Goal: Contribute content: Contribute content

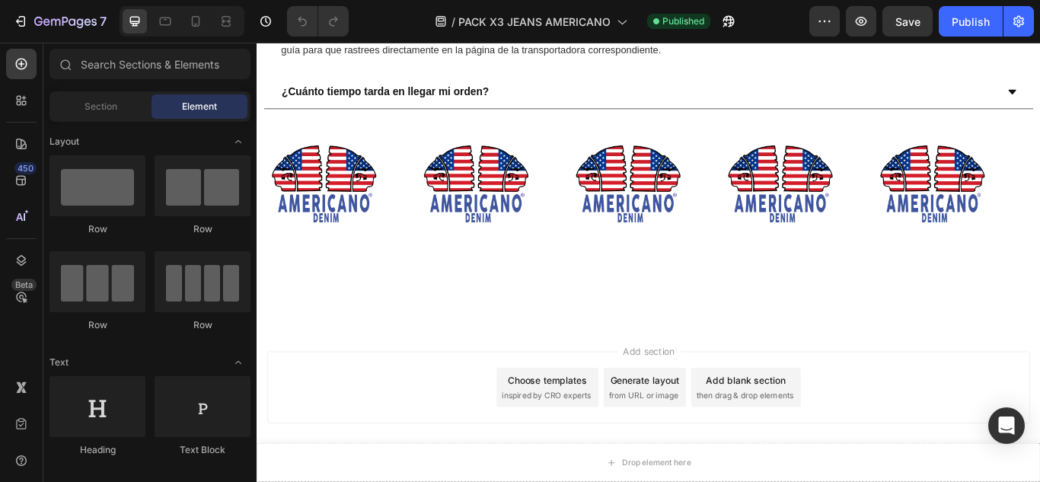
scroll to position [3044, 0]
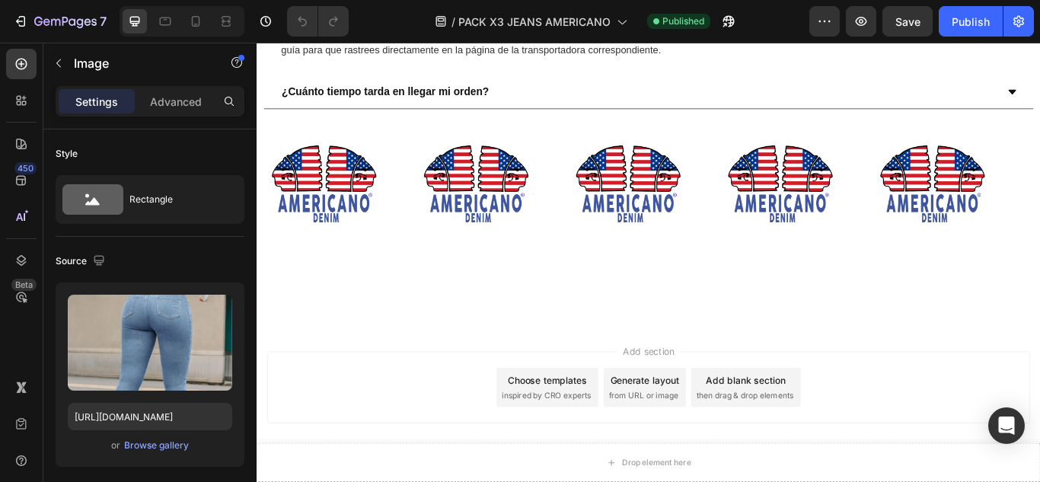
scroll to position [2791, 0]
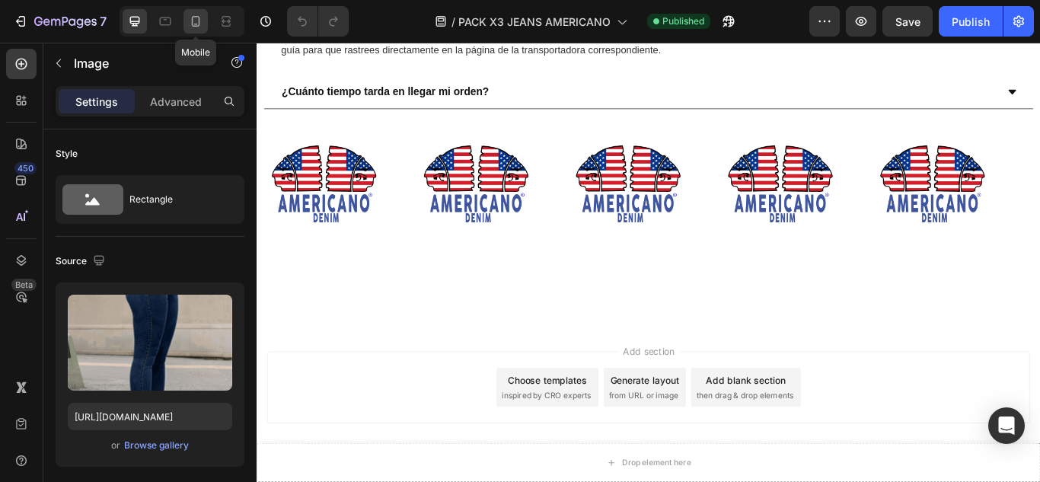
drag, startPoint x: 196, startPoint y: 29, endPoint x: 45, endPoint y: 147, distance: 191.4
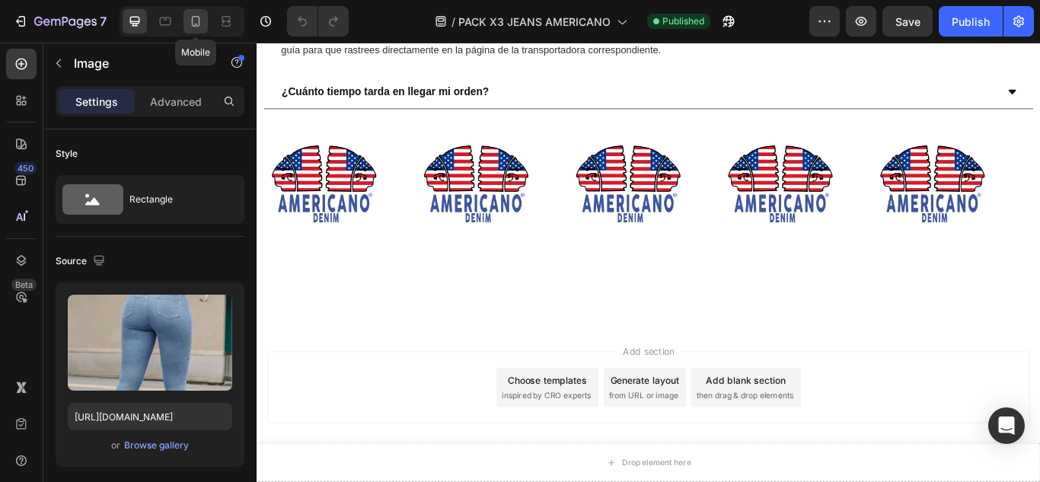
click at [196, 29] on div at bounding box center [195, 21] width 24 height 24
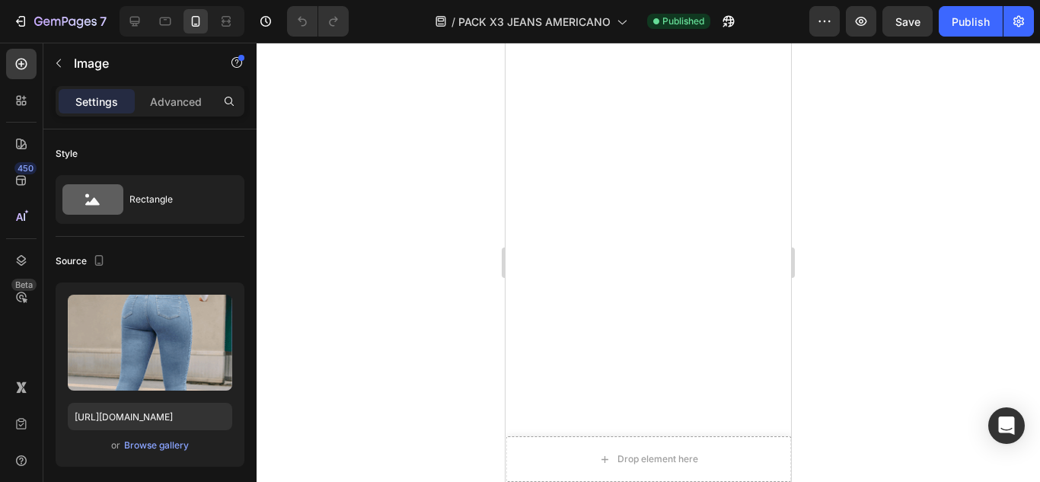
scroll to position [1723, 0]
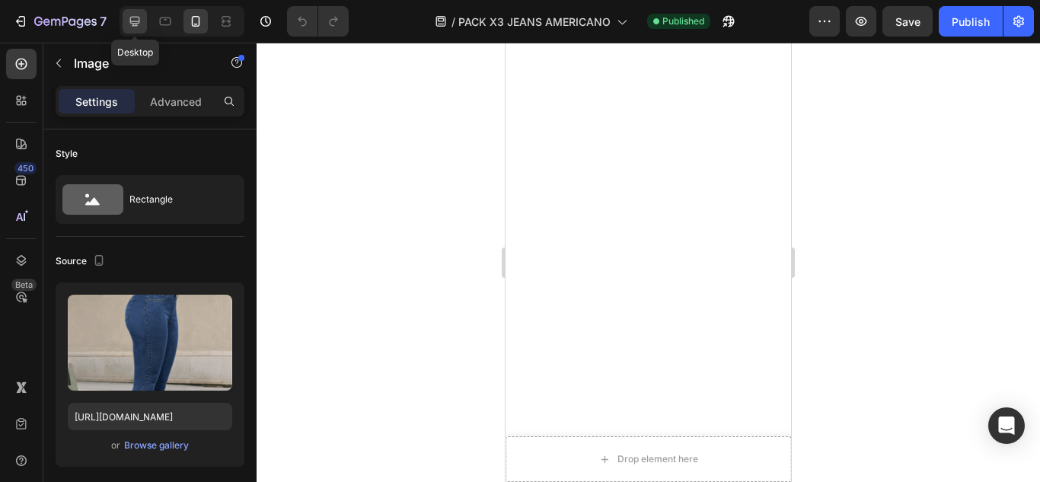
click at [126, 18] on div at bounding box center [135, 21] width 24 height 24
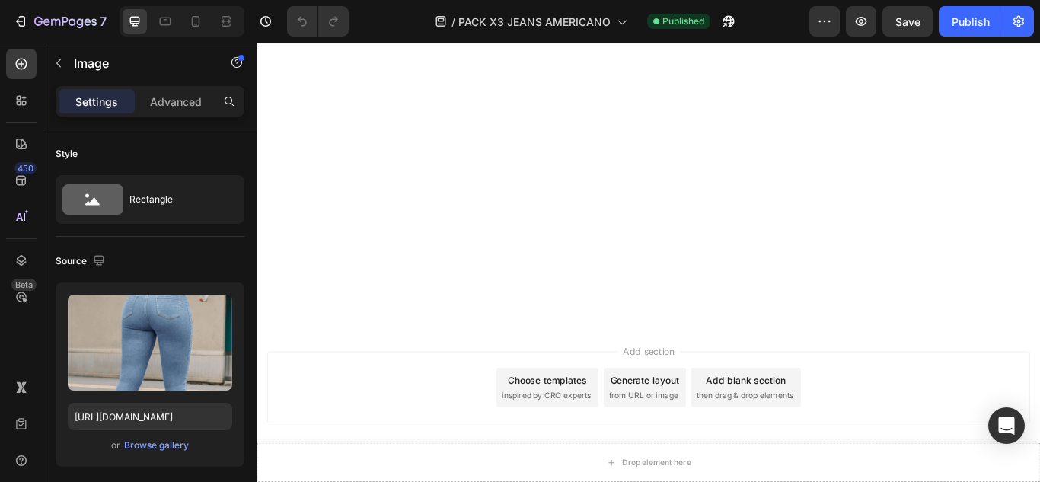
scroll to position [3242, 0]
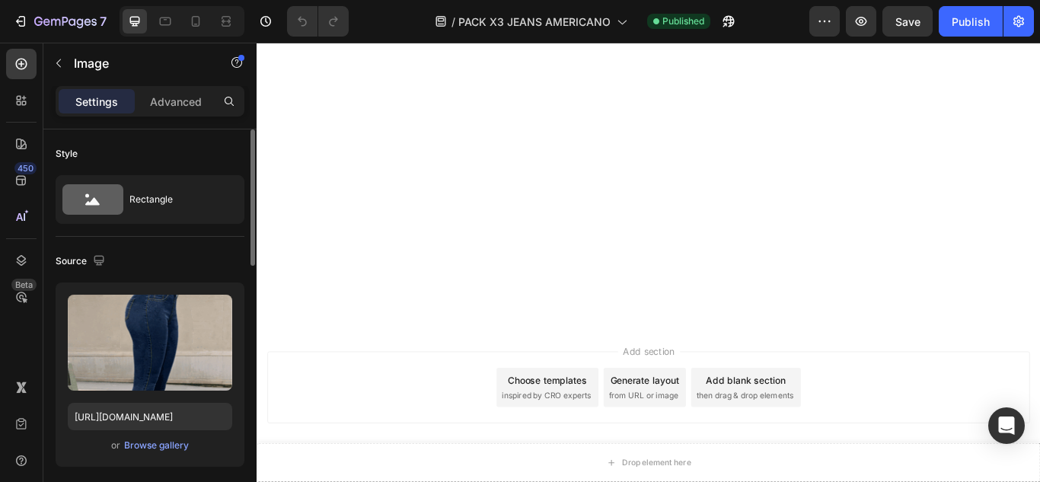
click at [145, 435] on div "Upload Image [URL][DOMAIN_NAME] or Browse gallery" at bounding box center [150, 374] width 189 height 184
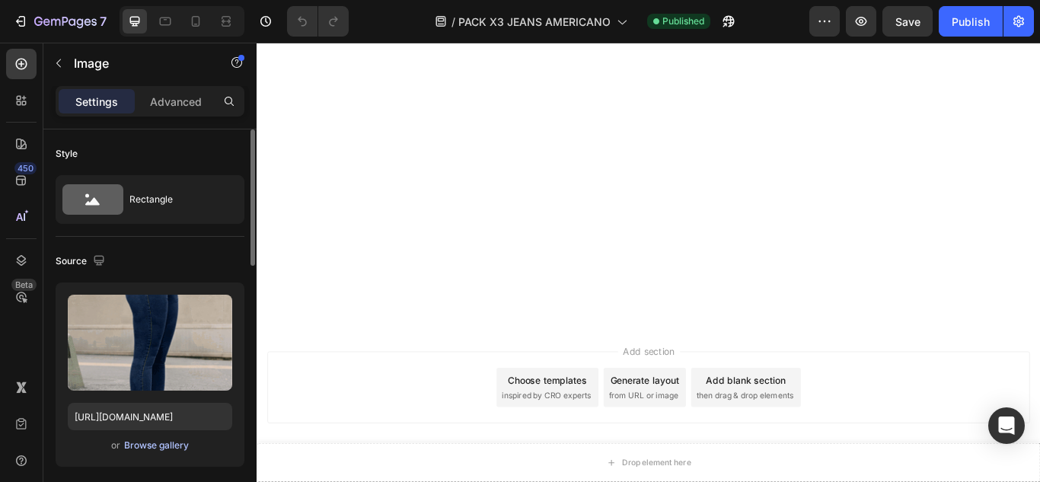
click at [158, 446] on div "Browse gallery" at bounding box center [156, 445] width 65 height 14
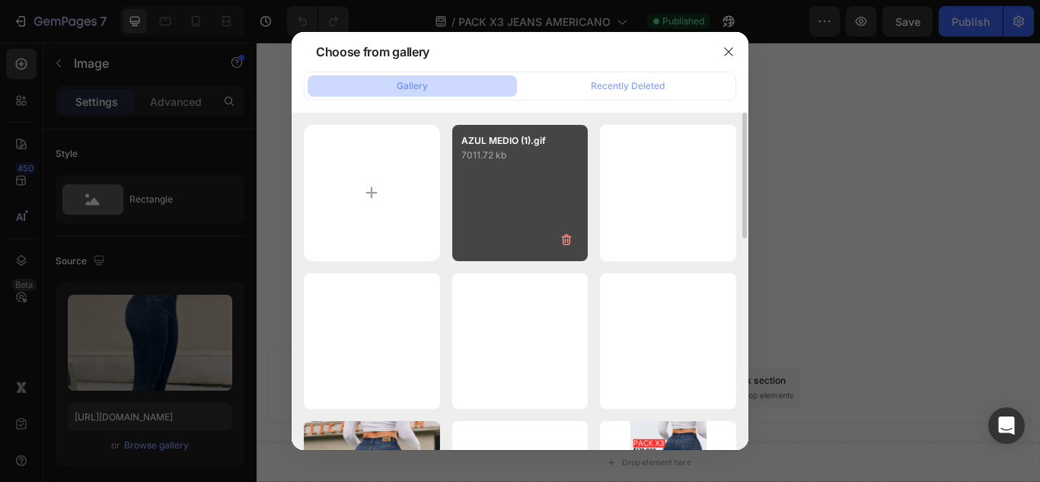
click at [471, 228] on div "AZUL MEDIO (1).gif 7011.72 kb" at bounding box center [520, 193] width 136 height 136
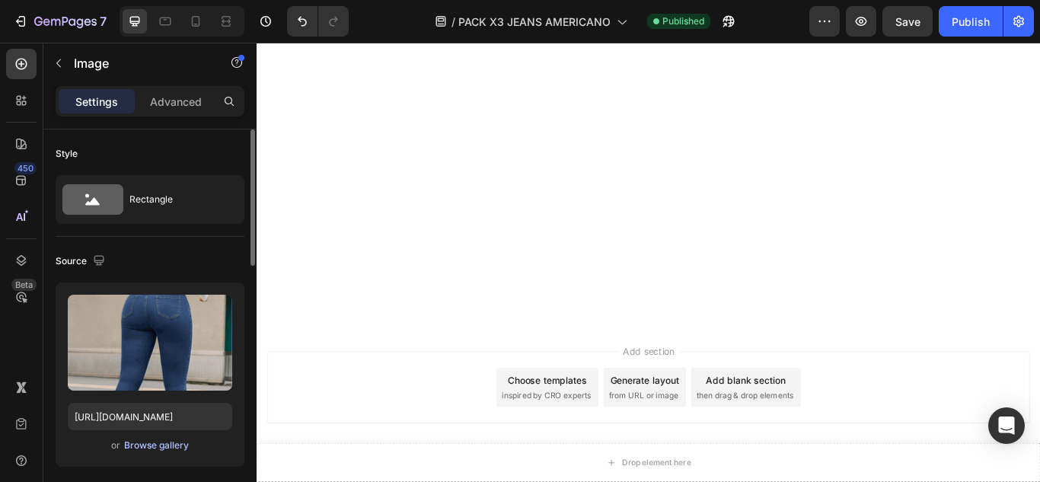
click at [169, 441] on div "Browse gallery" at bounding box center [156, 445] width 65 height 14
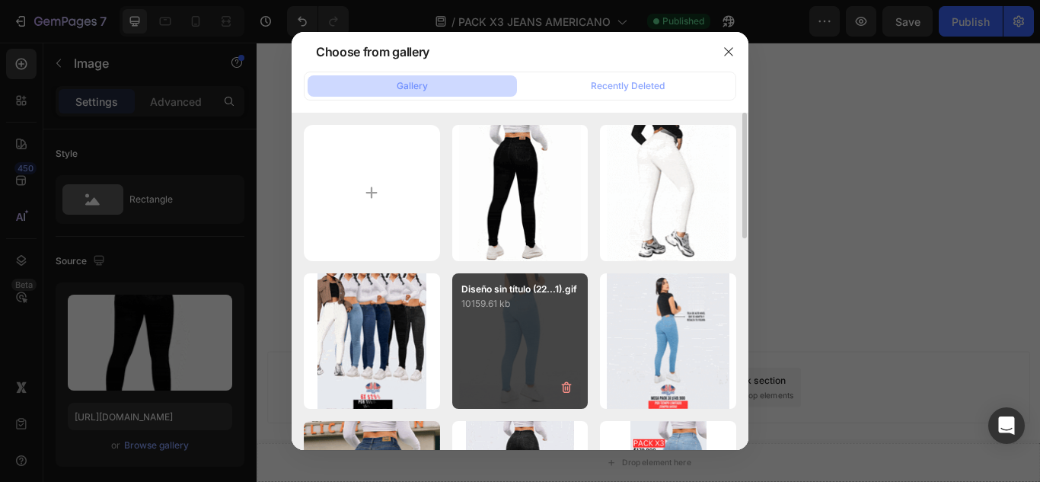
click at [530, 345] on div "Diseño sin título (22...1).gif 10159.61 kb" at bounding box center [520, 341] width 136 height 136
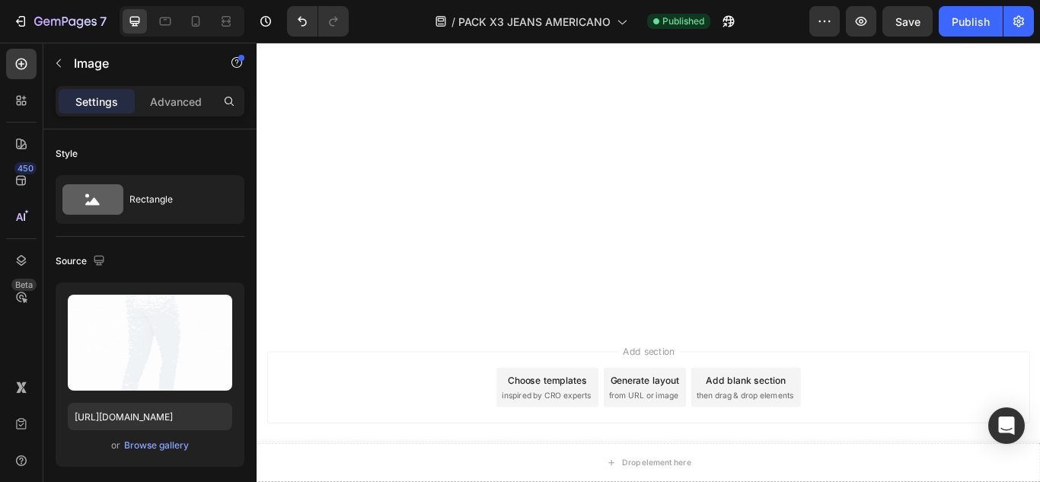
scroll to position [2735, 0]
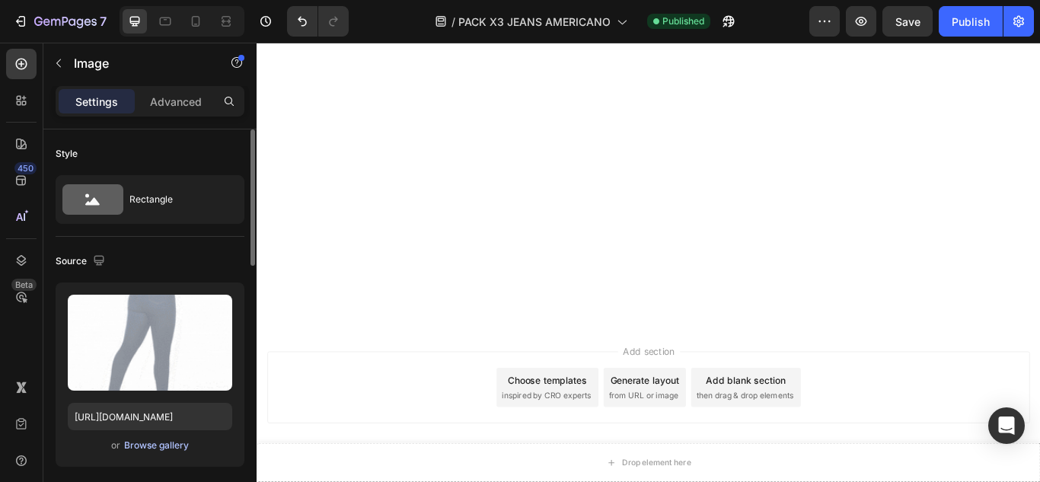
click at [158, 444] on div "Browse gallery" at bounding box center [156, 445] width 65 height 14
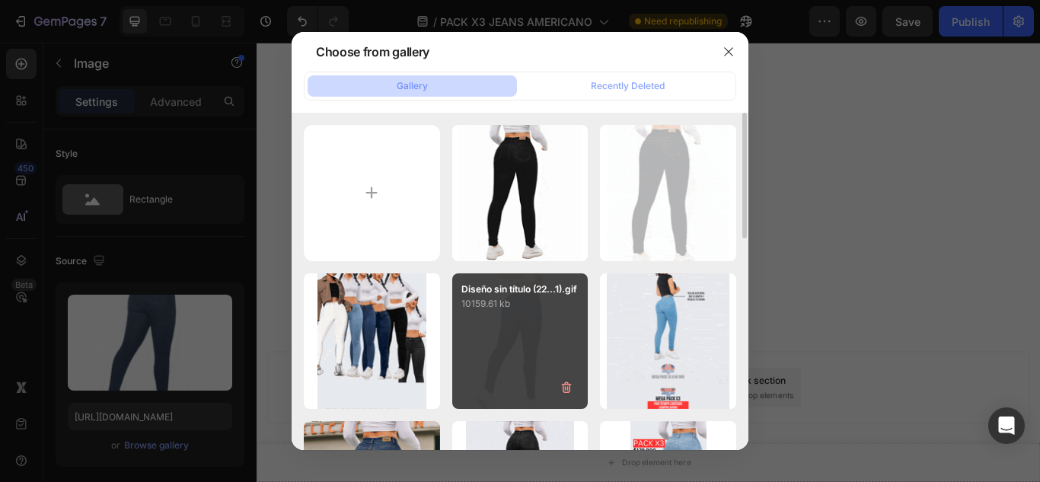
click at [526, 345] on div "Diseño sin título (22...1).gif 10159.61 kb" at bounding box center [520, 341] width 136 height 136
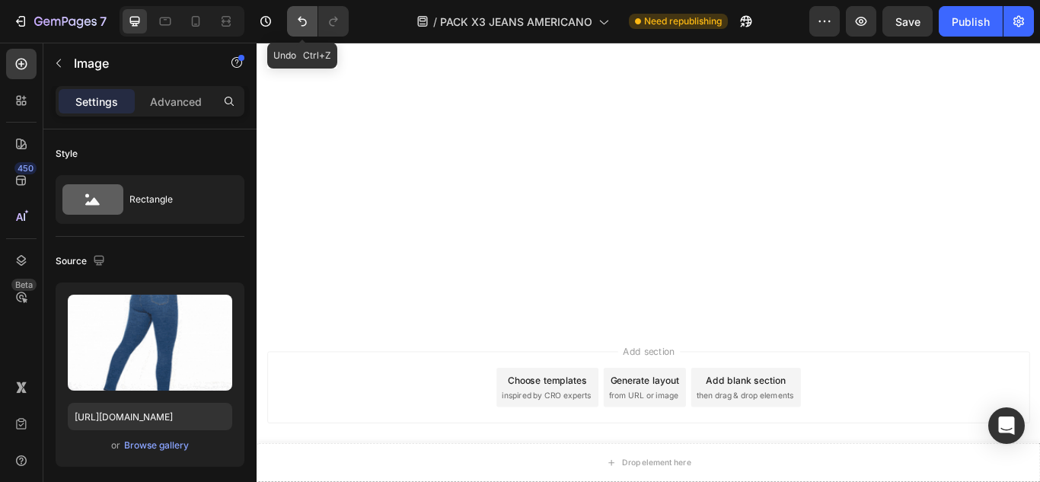
click at [294, 13] on button "Undo/Redo" at bounding box center [302, 21] width 30 height 30
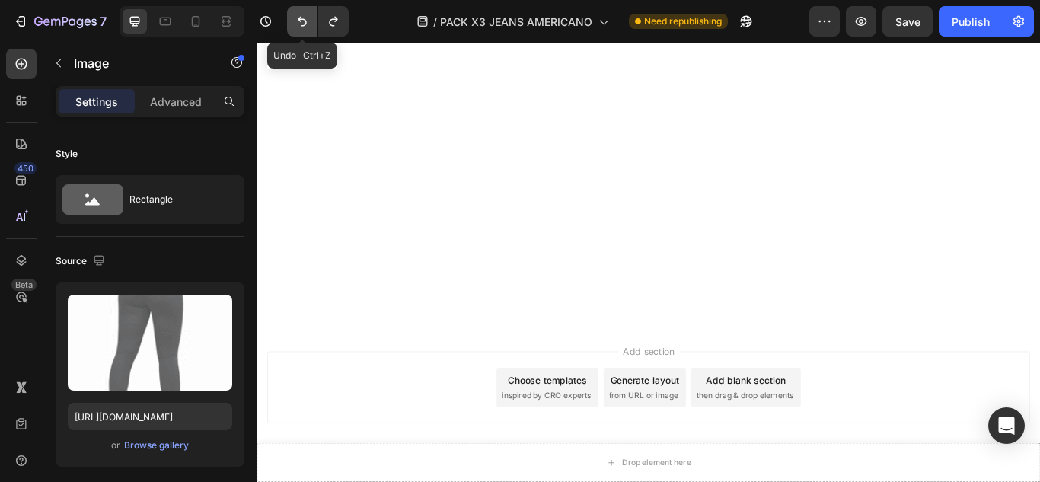
click at [294, 13] on button "Undo/Redo" at bounding box center [302, 21] width 30 height 30
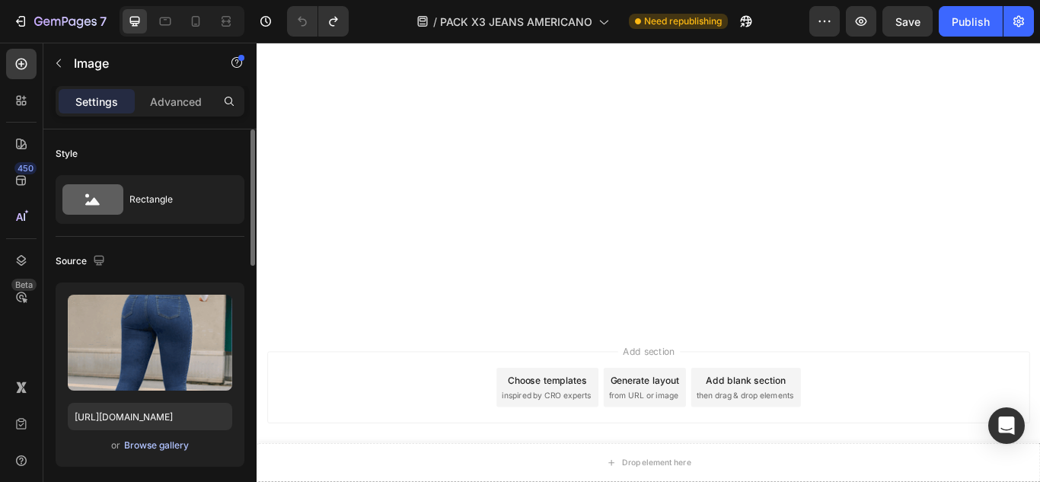
click at [180, 444] on div "Browse gallery" at bounding box center [156, 445] width 65 height 14
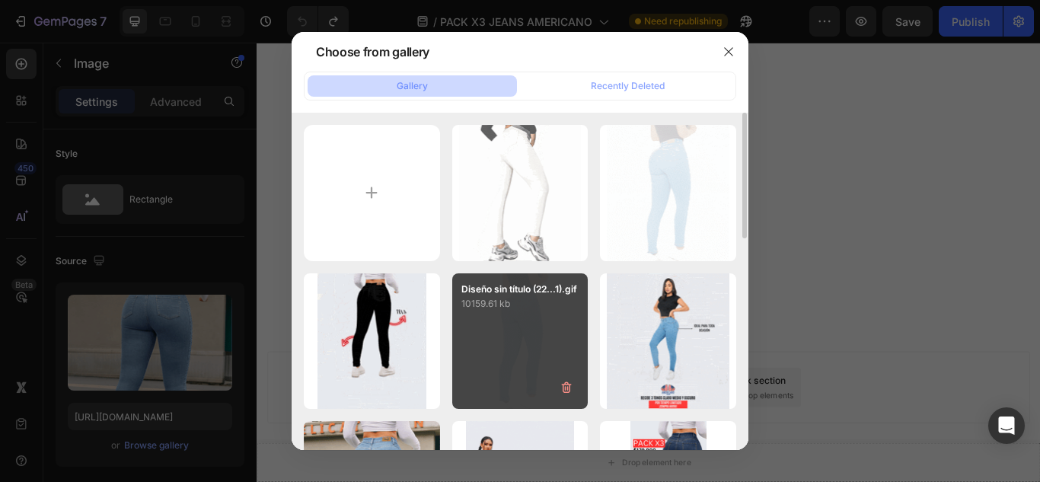
click at [558, 334] on div "Diseño sin título (22...1).gif 10159.61 kb" at bounding box center [520, 341] width 136 height 136
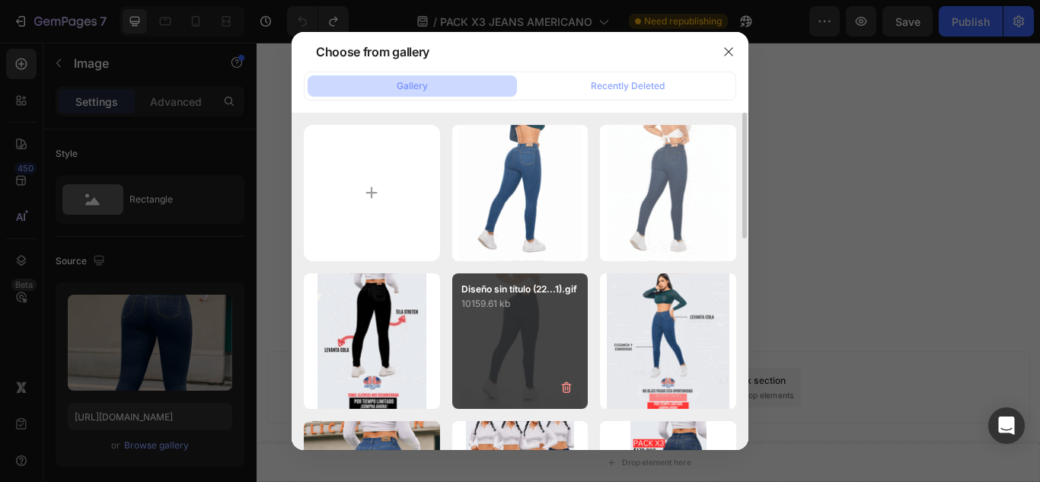
type input "[URL][DOMAIN_NAME]"
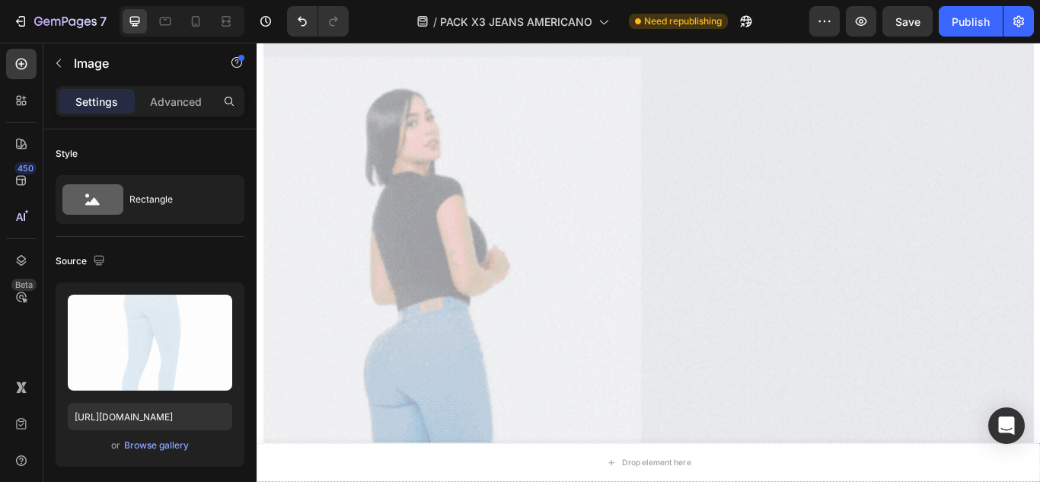
scroll to position [0, 0]
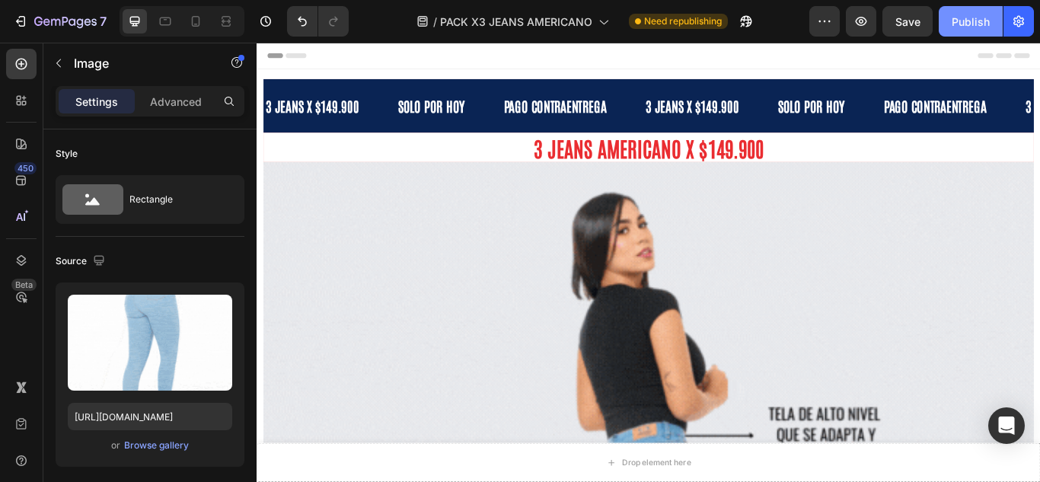
click at [973, 11] on button "Publish" at bounding box center [970, 21] width 64 height 30
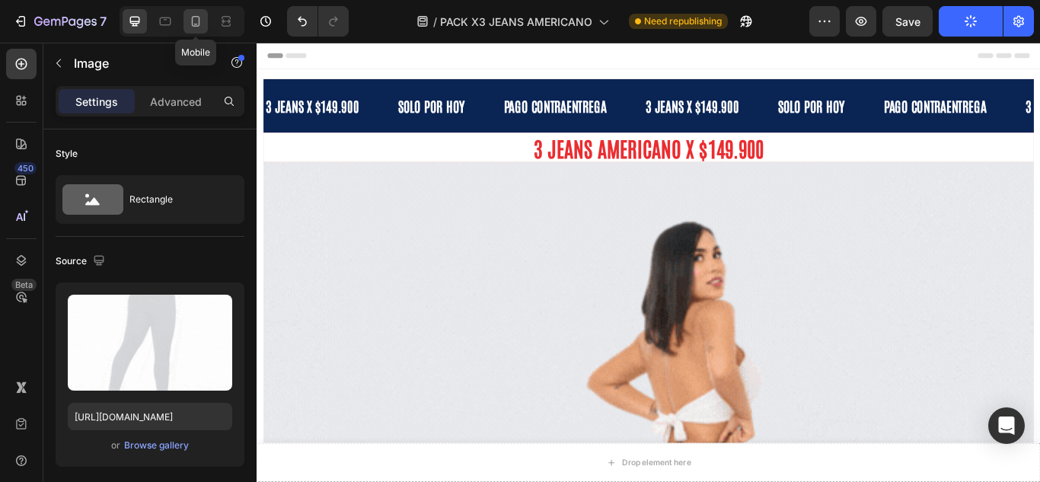
click at [196, 26] on icon at bounding box center [196, 21] width 8 height 11
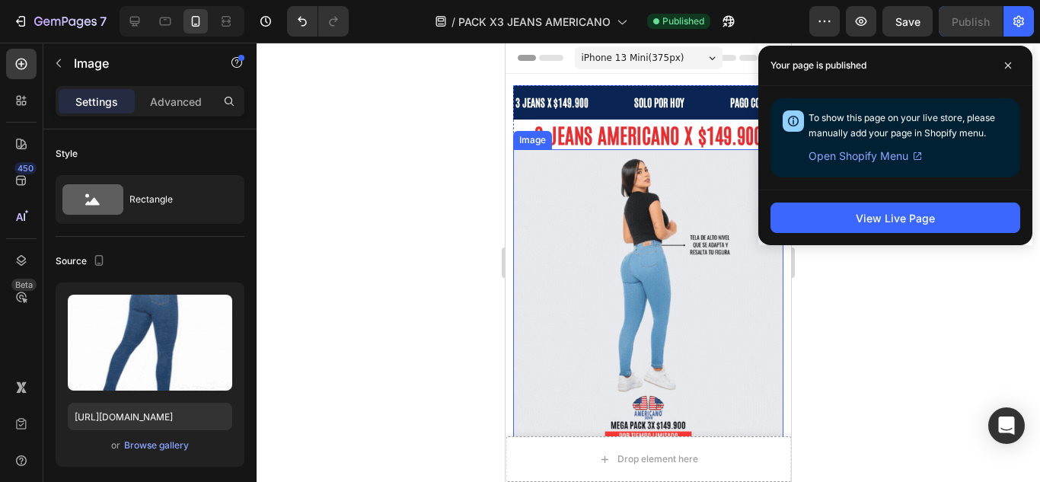
click at [682, 341] on img at bounding box center [648, 299] width 270 height 300
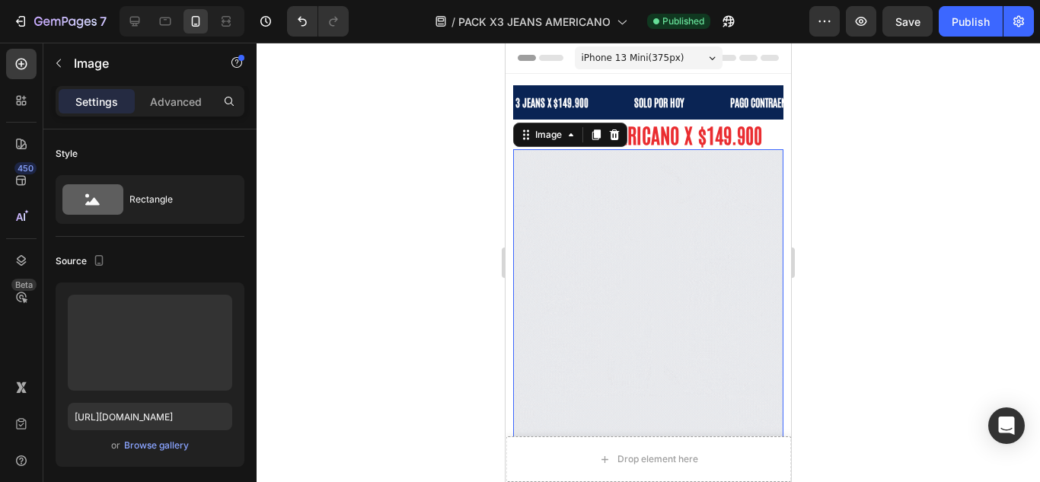
click at [119, 8] on div at bounding box center [181, 21] width 125 height 30
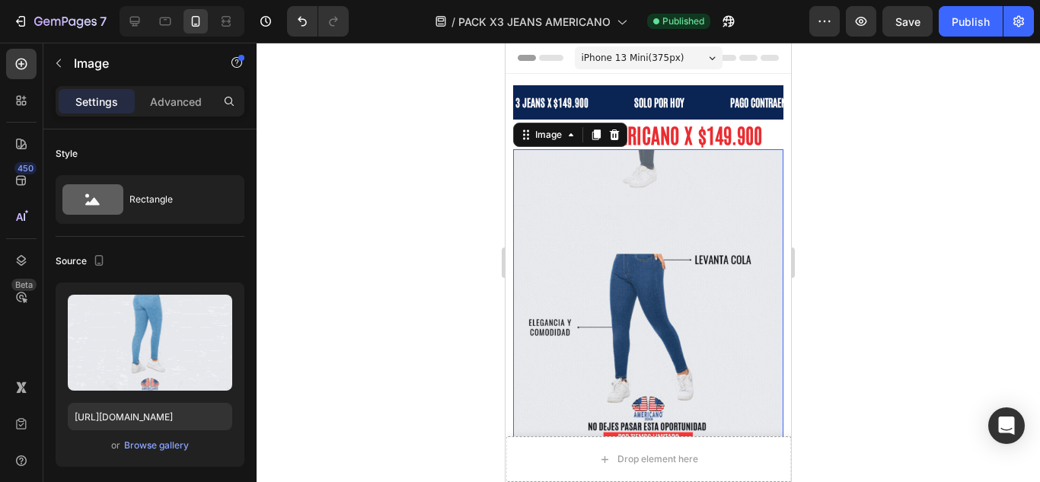
click at [120, 8] on div at bounding box center [181, 21] width 125 height 30
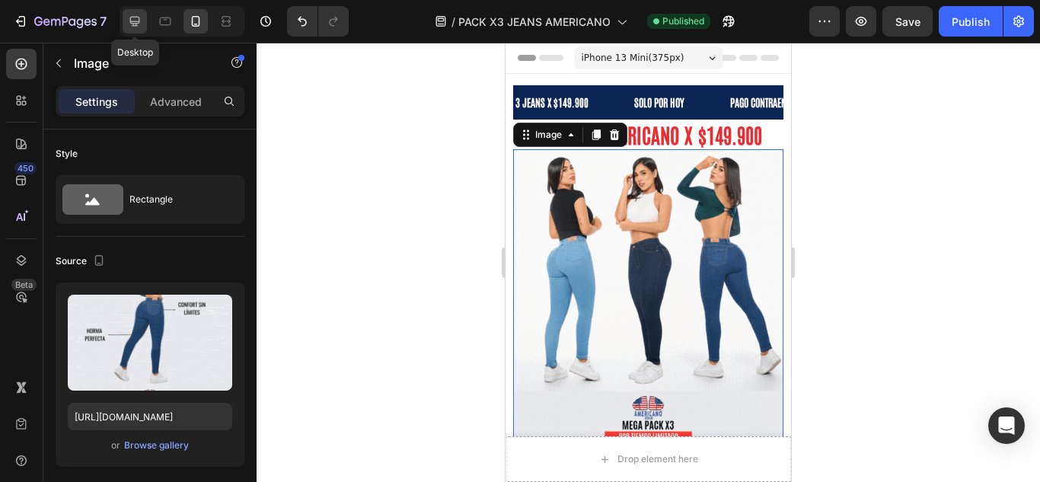
click at [131, 19] on icon at bounding box center [135, 22] width 10 height 10
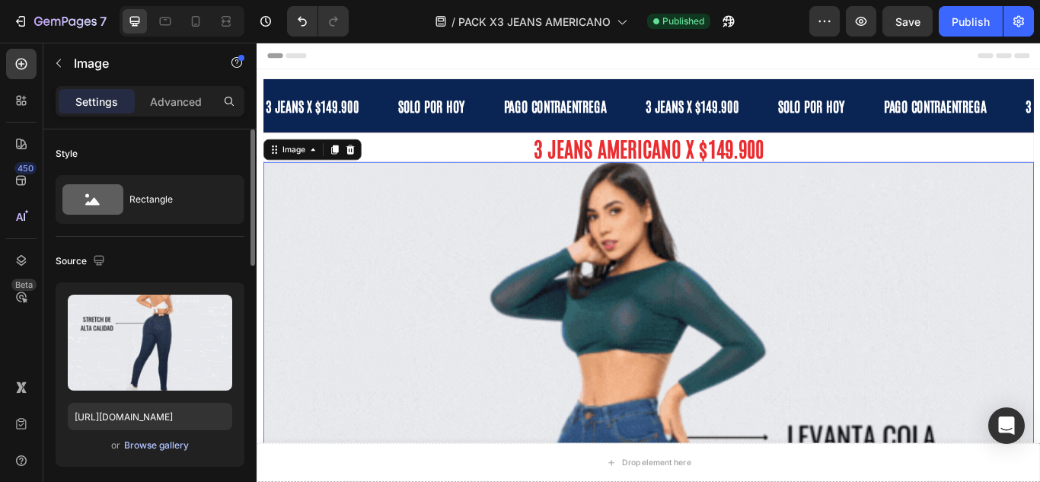
click at [148, 447] on div "Browse gallery" at bounding box center [156, 445] width 65 height 14
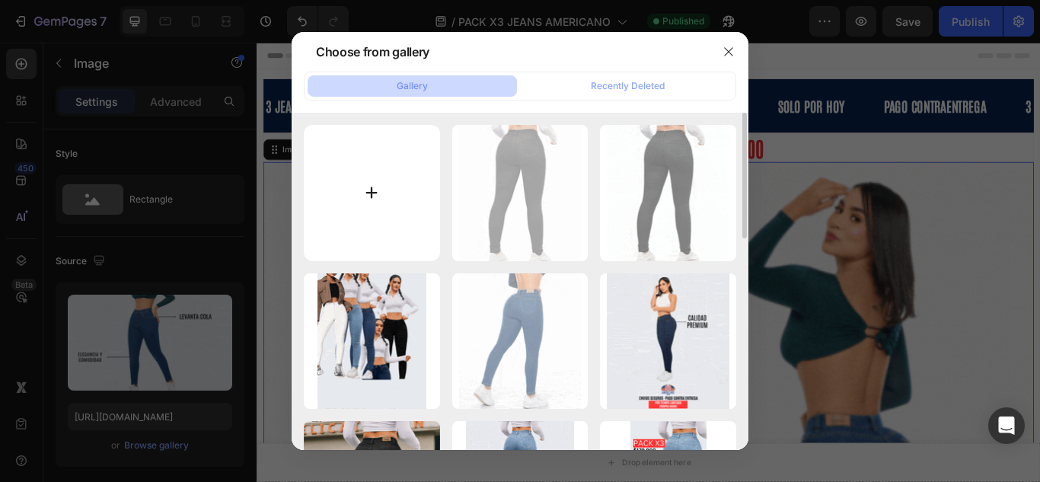
click at [337, 229] on input "file" at bounding box center [372, 193] width 136 height 136
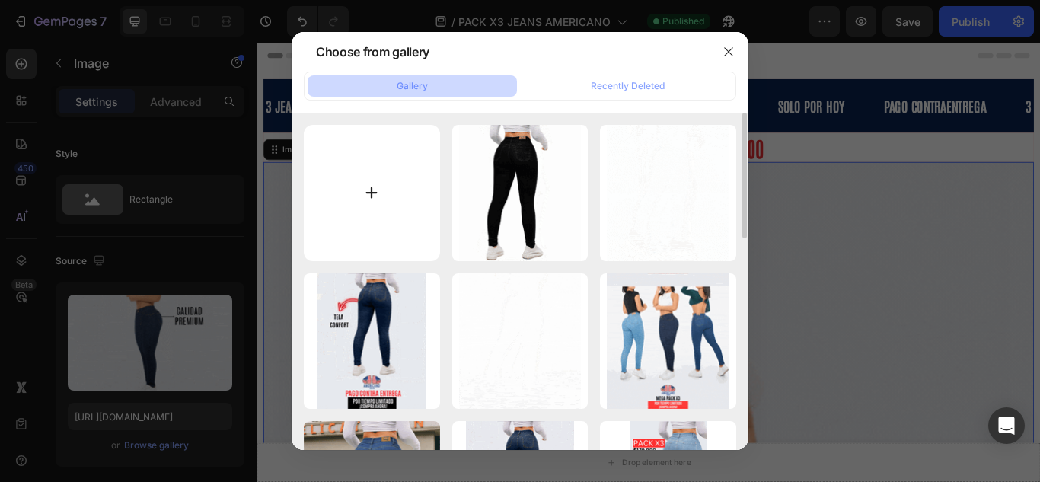
type input "C:\fakepath\Copia de Copia de Copia de Copia de 3 PACK (19).gif"
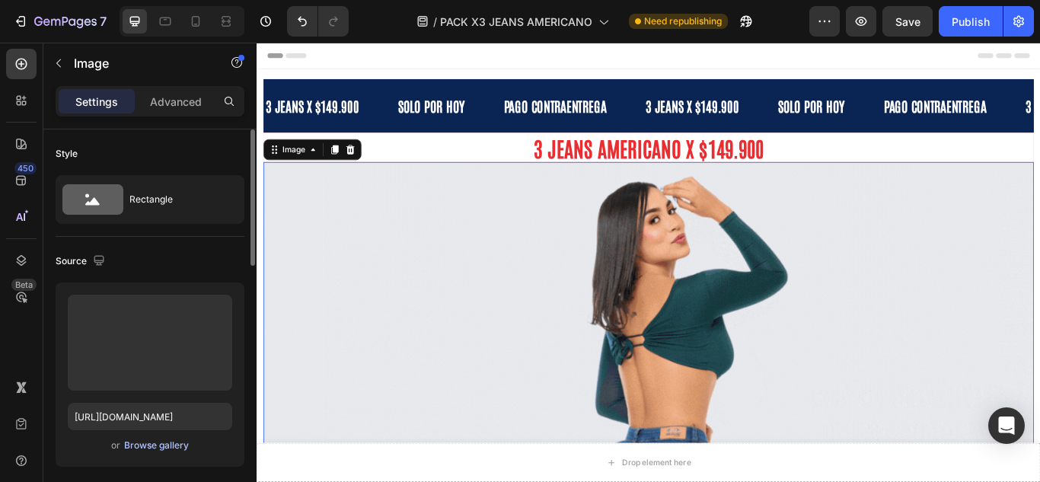
click at [186, 445] on div "Browse gallery" at bounding box center [156, 445] width 65 height 14
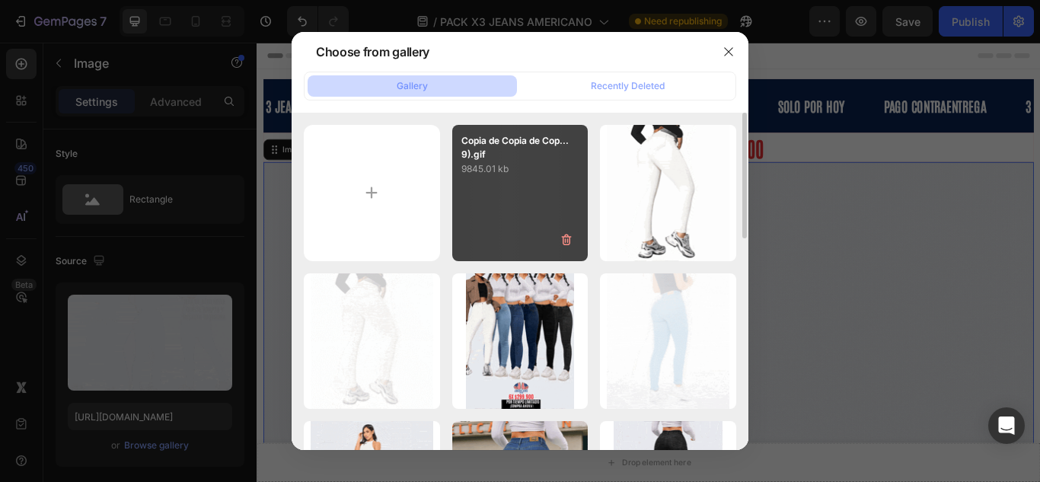
click at [499, 150] on p "Copia de Copia de Cop...9).gif" at bounding box center [520, 147] width 118 height 27
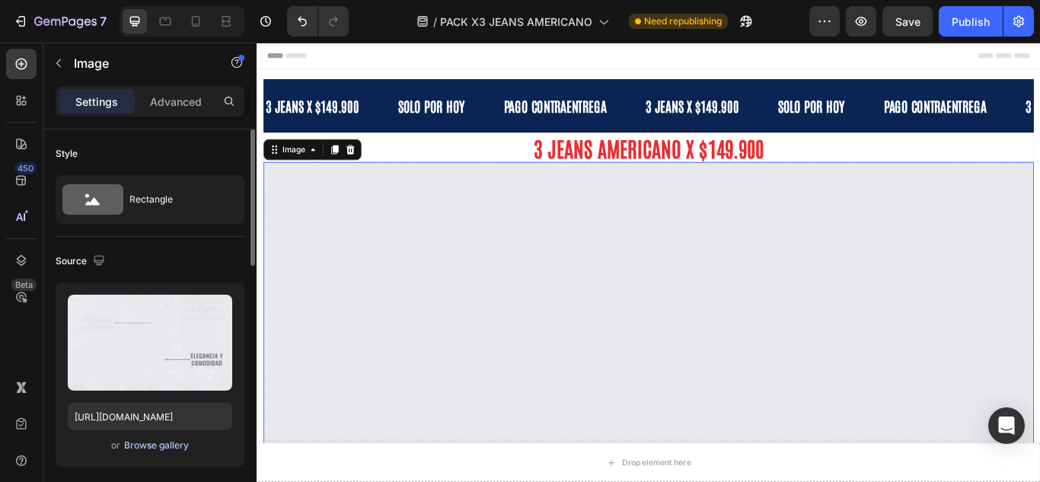
click at [170, 448] on div "Browse gallery" at bounding box center [156, 445] width 65 height 14
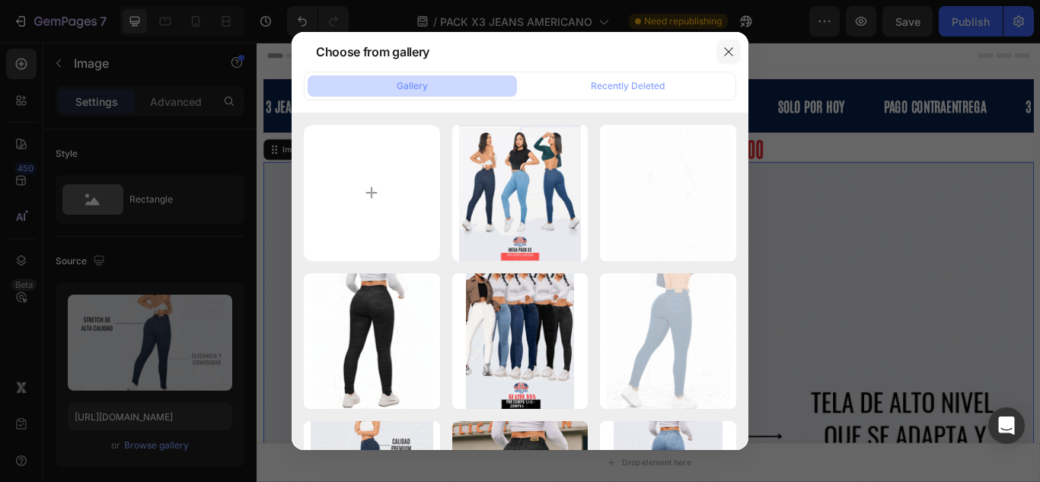
click at [734, 54] on button "button" at bounding box center [728, 52] width 24 height 24
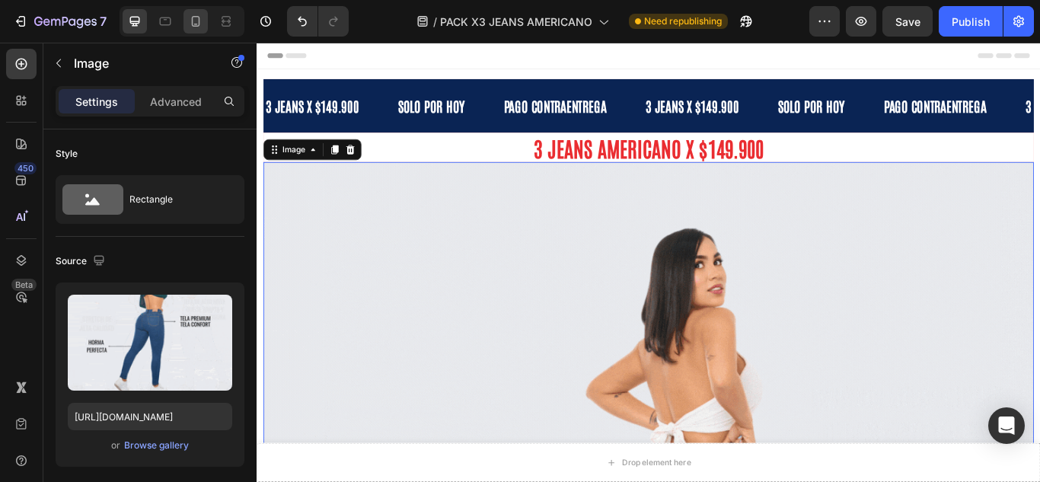
click at [189, 21] on icon at bounding box center [195, 21] width 15 height 15
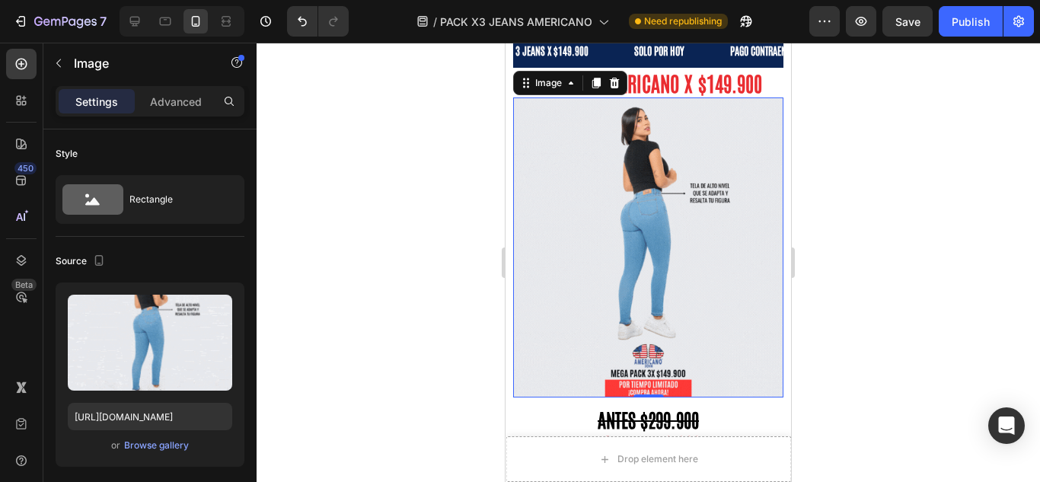
click at [614, 232] on img at bounding box center [648, 247] width 270 height 300
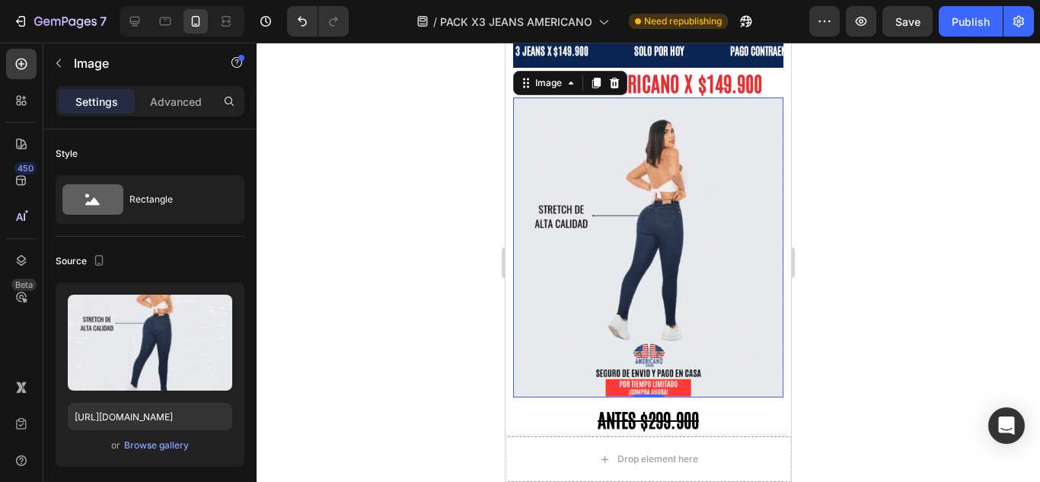
scroll to position [53, 0]
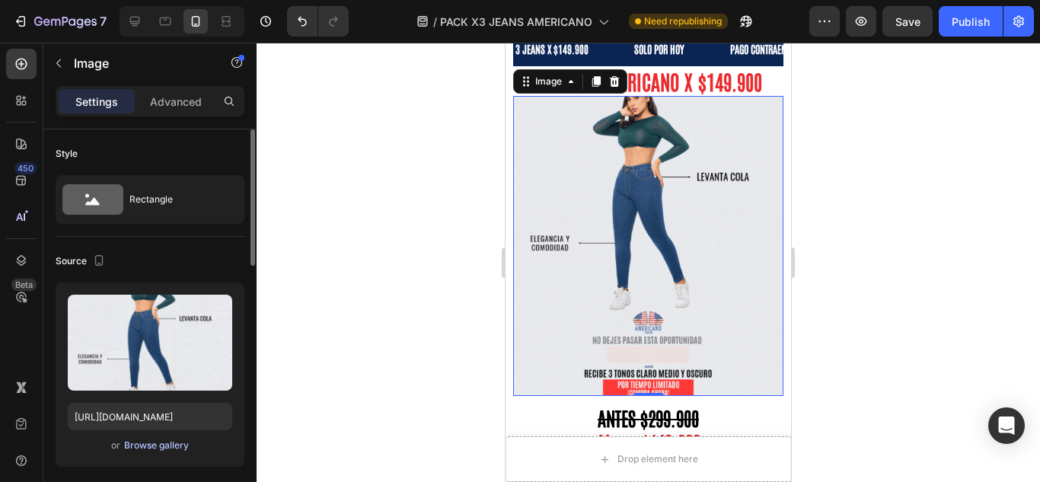
click at [164, 448] on div "Browse gallery" at bounding box center [156, 445] width 65 height 14
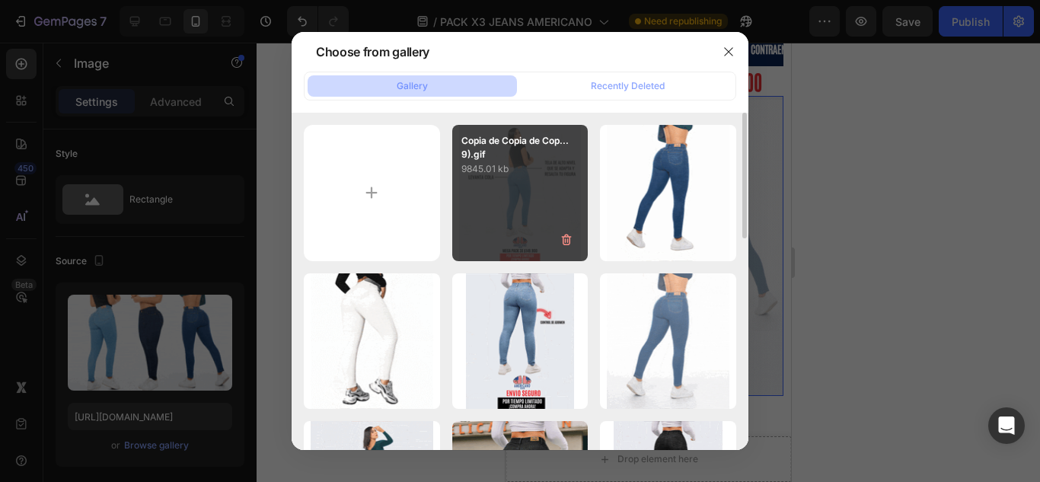
click at [521, 186] on div "Copia de Copia de Cop...9).gif 9845.01 kb" at bounding box center [520, 193] width 136 height 136
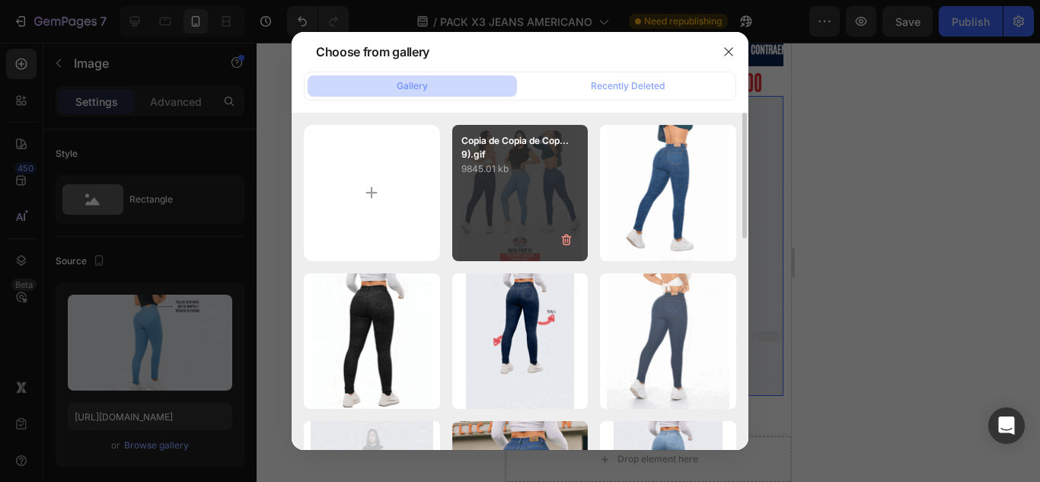
type input "[URL][DOMAIN_NAME]"
